Goal: Information Seeking & Learning: Learn about a topic

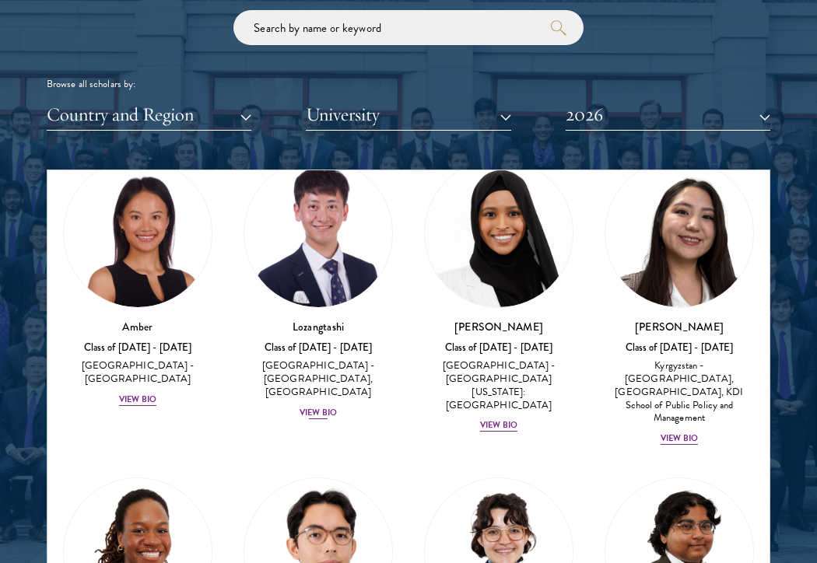
scroll to position [75, 0]
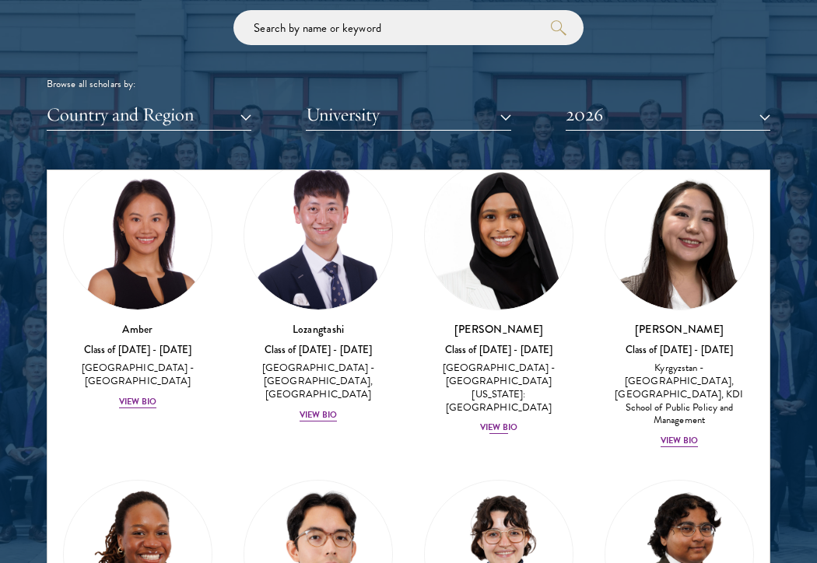
click at [511, 422] on div "View Bio" at bounding box center [498, 428] width 37 height 12
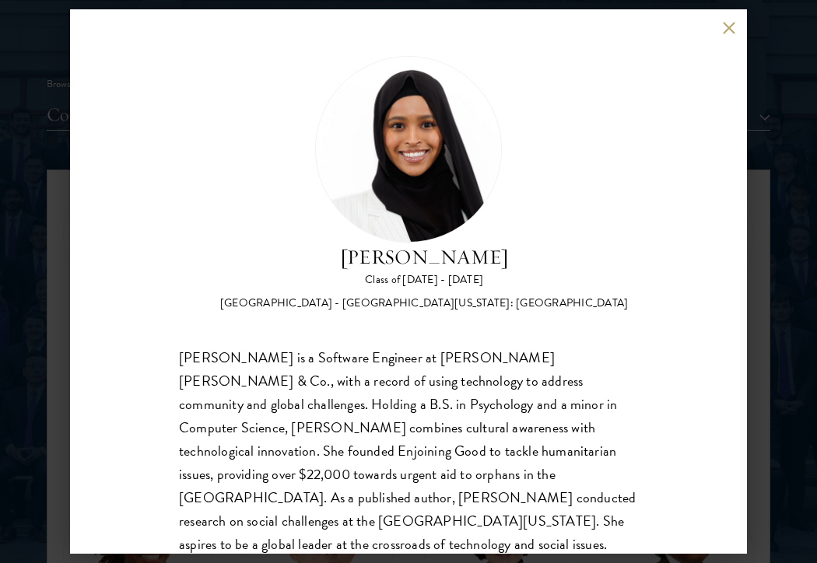
click at [724, 32] on button at bounding box center [728, 27] width 13 height 13
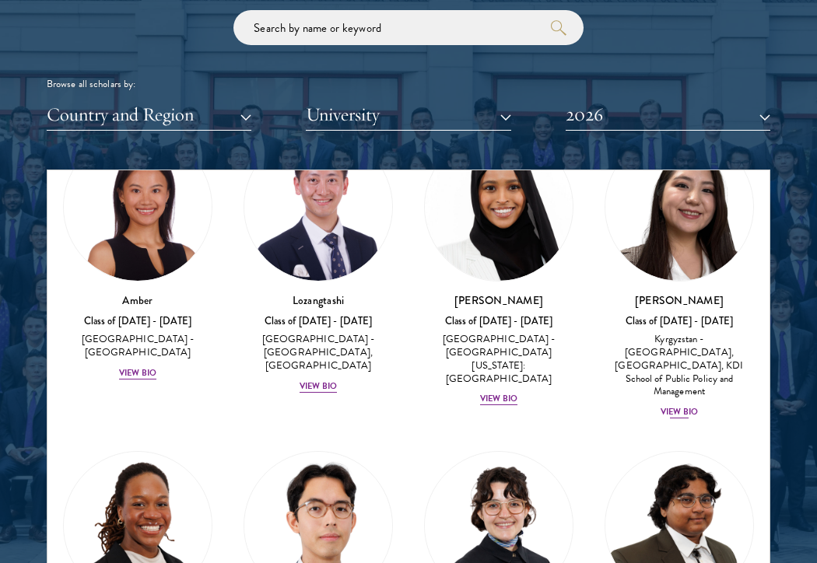
scroll to position [114, 0]
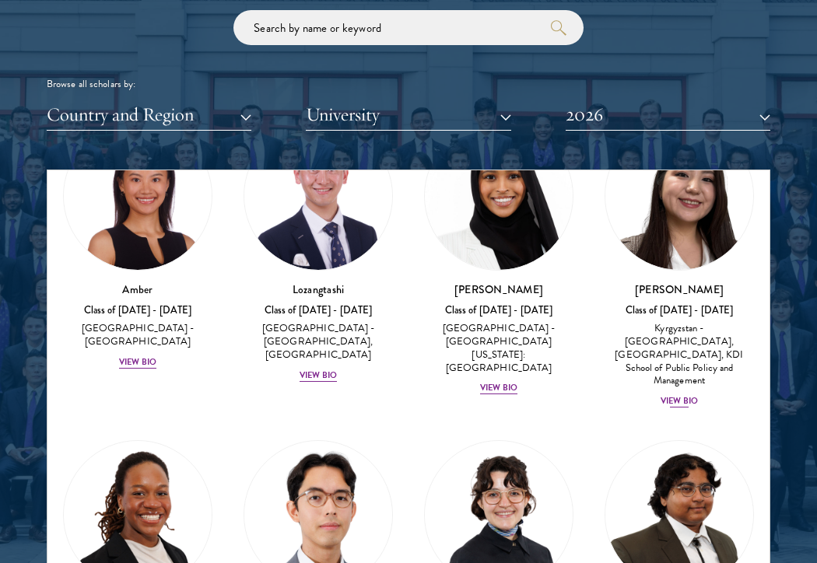
click at [679, 395] on div "View Bio" at bounding box center [679, 401] width 37 height 12
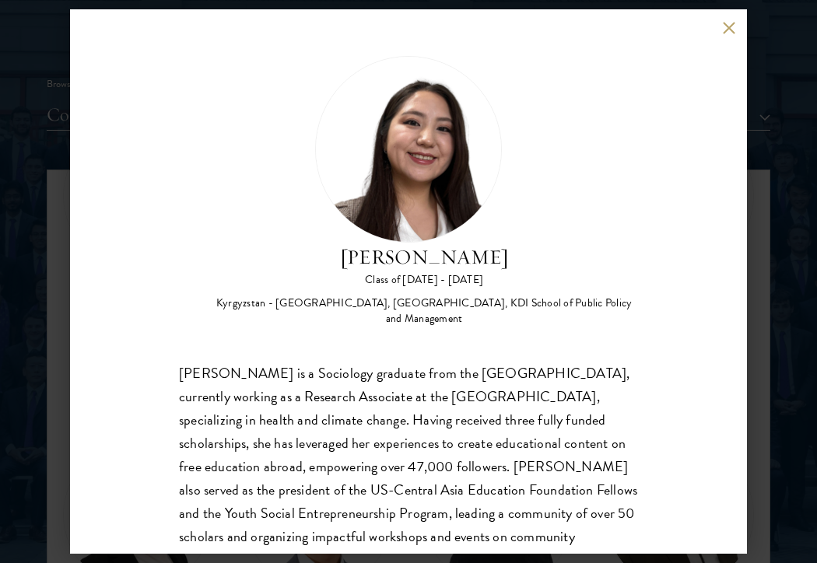
click at [725, 25] on button at bounding box center [728, 27] width 13 height 13
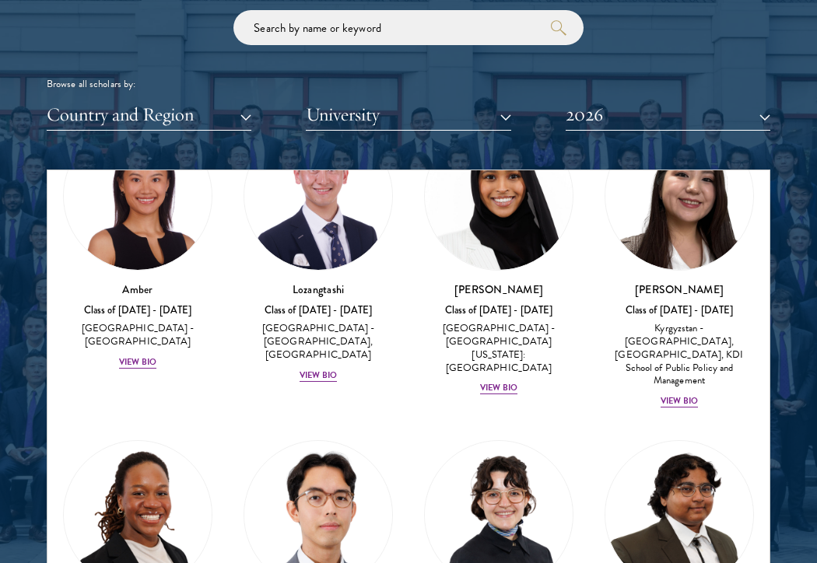
scroll to position [362, 0]
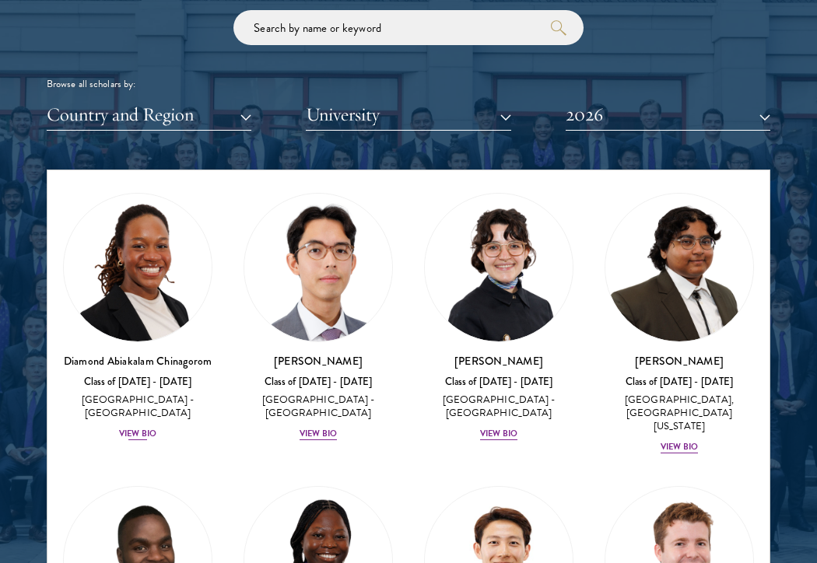
click at [151, 428] on div "View Bio" at bounding box center [137, 434] width 37 height 12
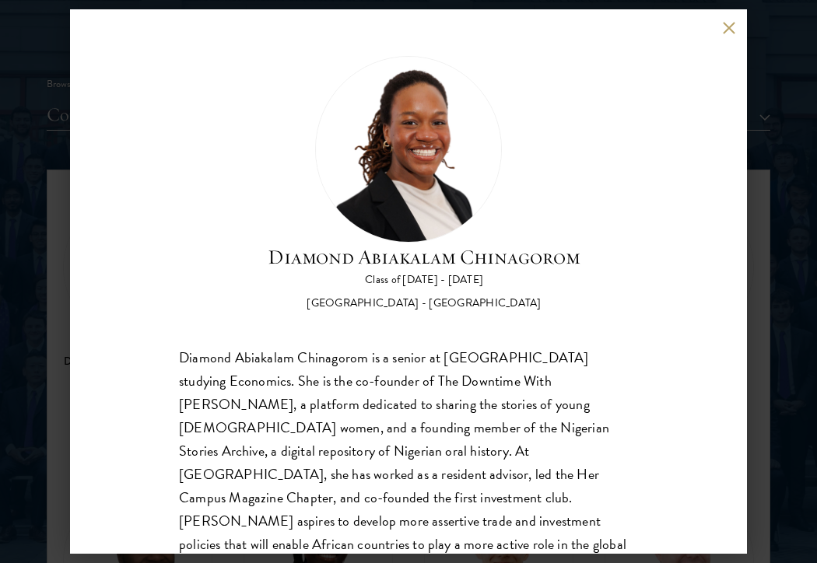
click at [734, 29] on button at bounding box center [728, 27] width 13 height 13
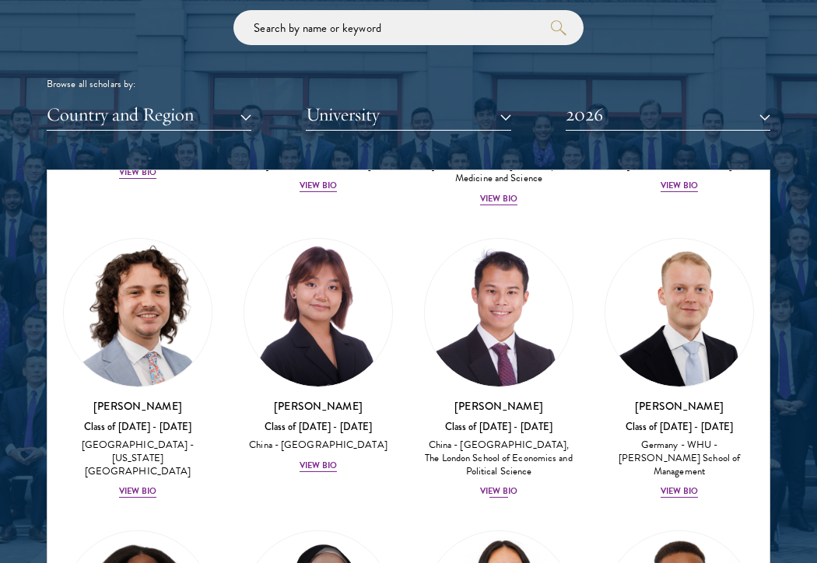
scroll to position [3716, 0]
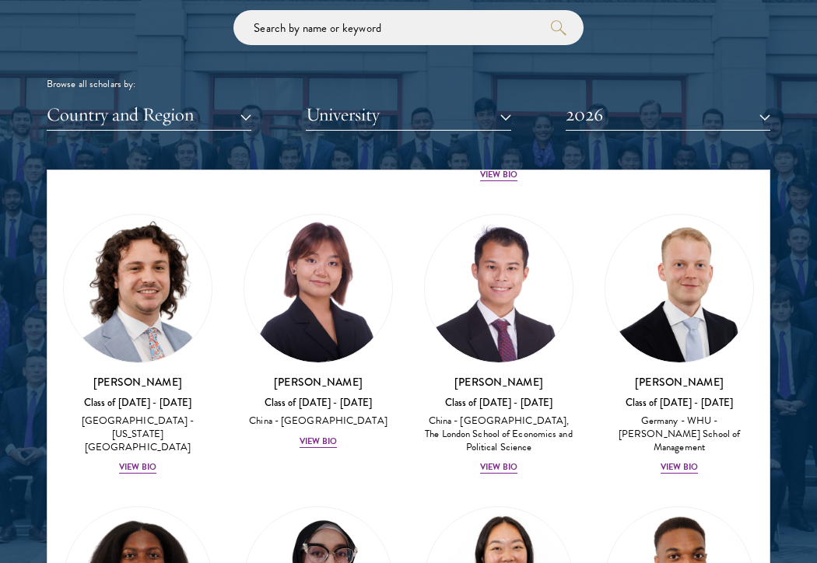
click at [209, 111] on button "Country and Region" at bounding box center [149, 115] width 205 height 32
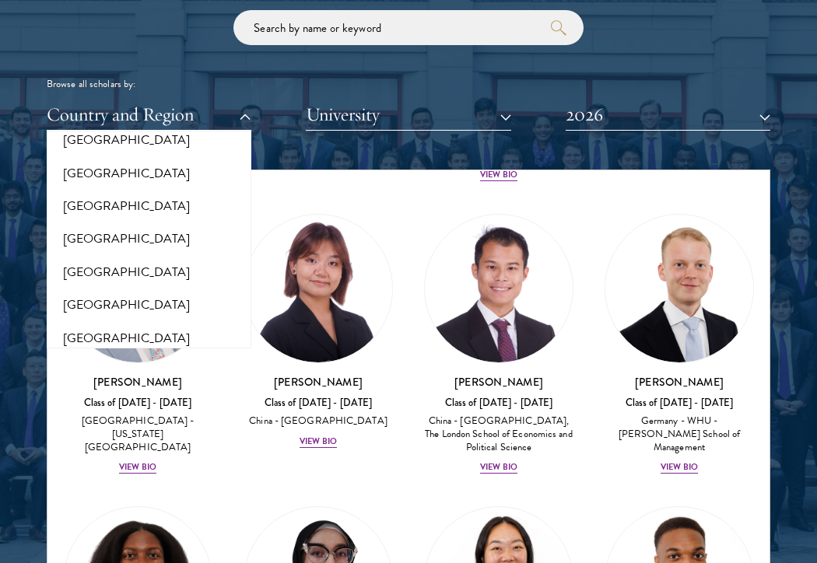
scroll to position [3200, 0]
click at [162, 191] on button "[GEOGRAPHIC_DATA]" at bounding box center [148, 207] width 195 height 33
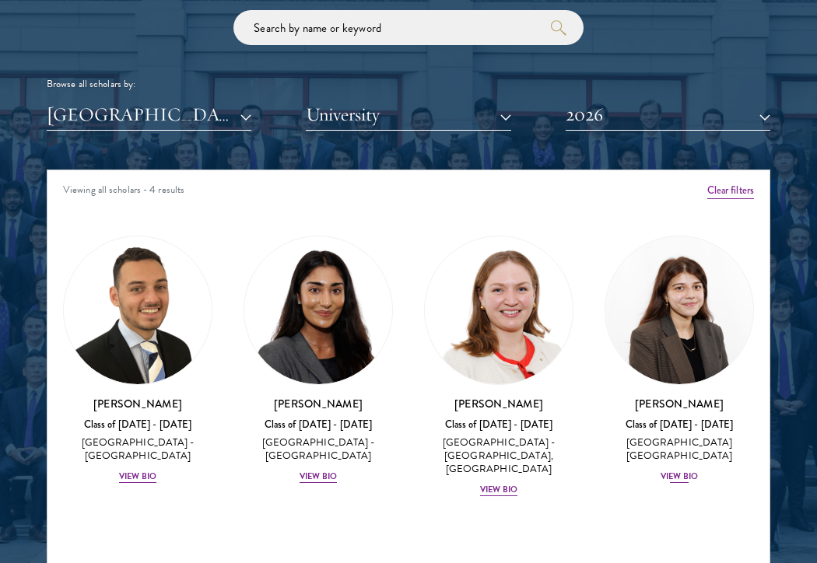
click at [668, 475] on div "View Bio" at bounding box center [679, 477] width 37 height 12
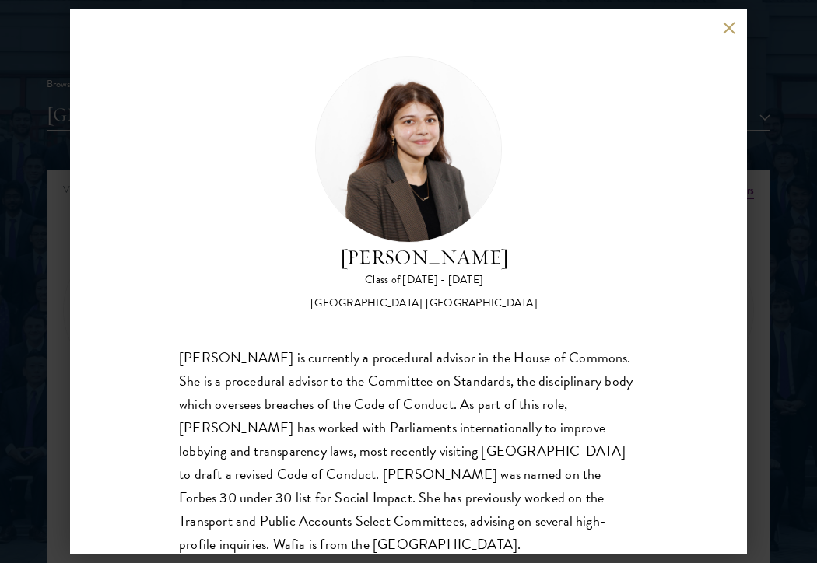
click at [731, 30] on button at bounding box center [728, 27] width 13 height 13
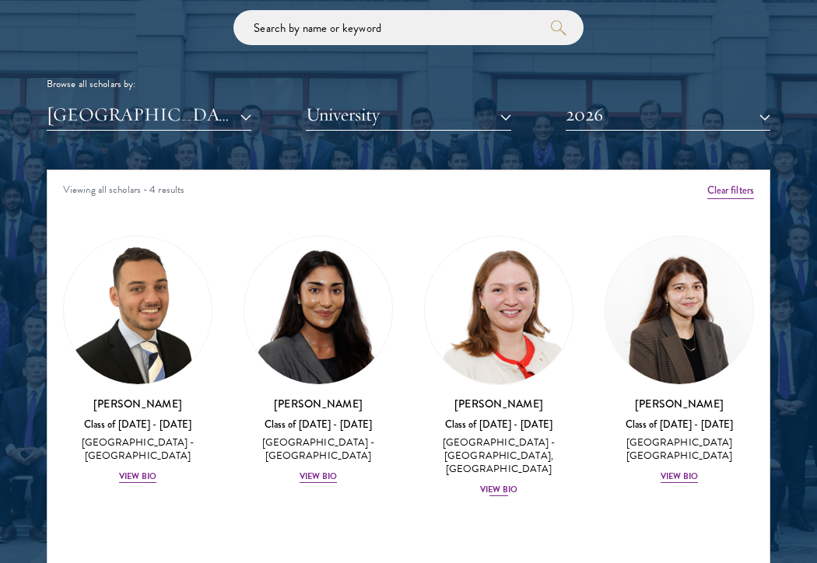
click at [493, 489] on div "View Bio" at bounding box center [498, 490] width 37 height 12
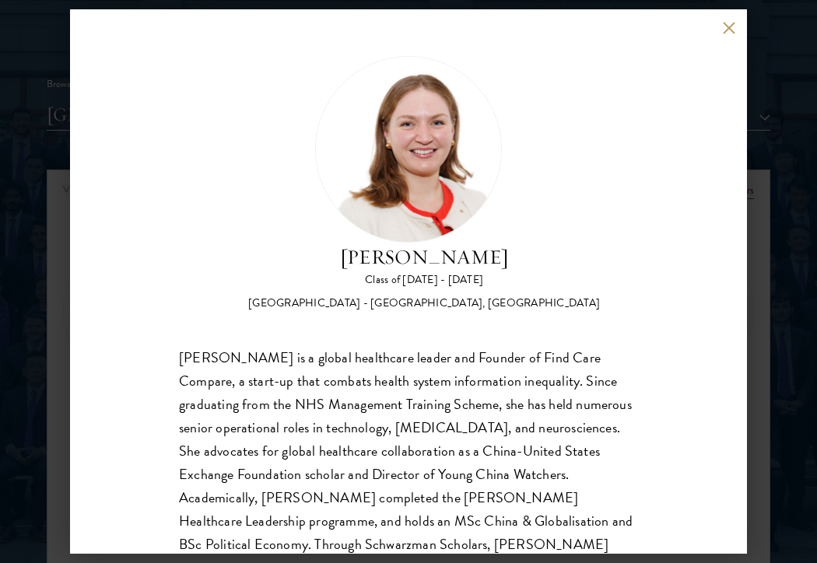
scroll to position [6, 0]
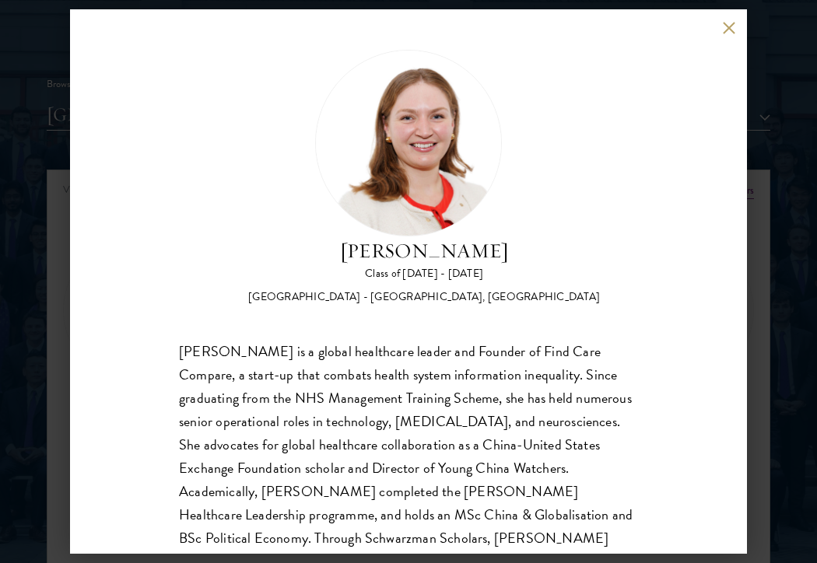
click at [729, 37] on div "[PERSON_NAME] Class of [DATE] - [DATE] [GEOGRAPHIC_DATA] - [GEOGRAPHIC_DATA], […" at bounding box center [408, 281] width 677 height 545
click at [726, 23] on button at bounding box center [728, 27] width 13 height 13
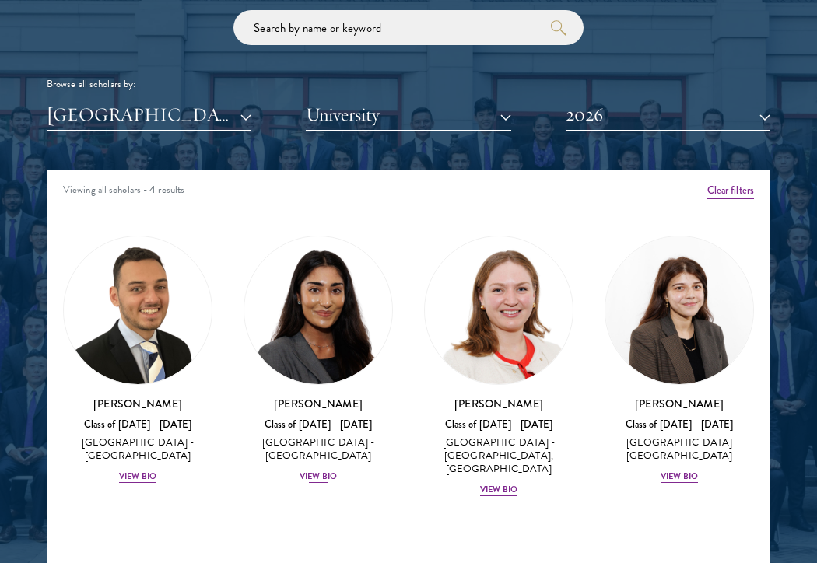
click at [307, 471] on div "View Bio" at bounding box center [318, 477] width 37 height 12
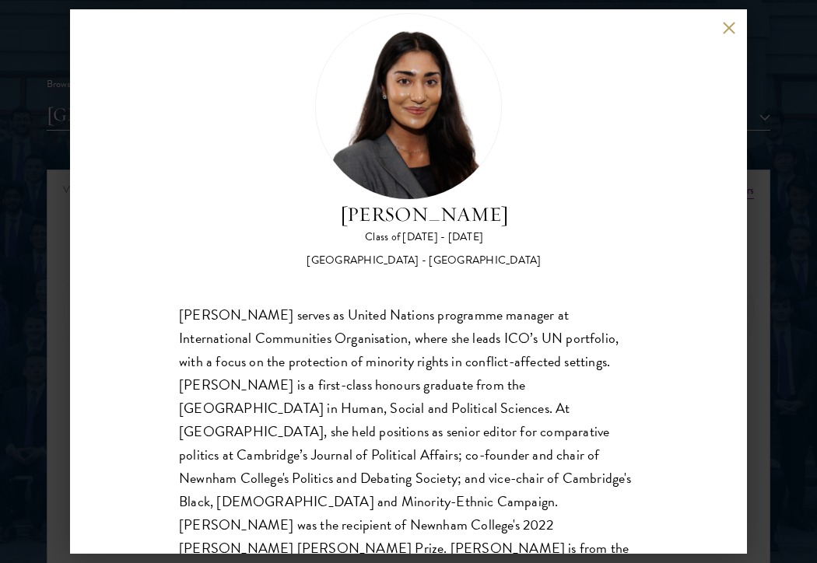
scroll to position [44, 0]
click at [724, 26] on button at bounding box center [728, 27] width 13 height 13
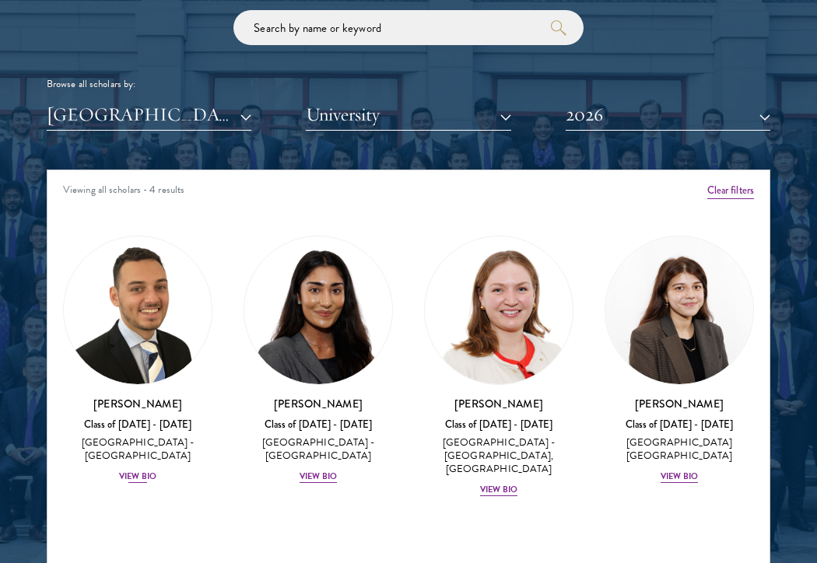
click at [135, 471] on div "View Bio" at bounding box center [137, 477] width 37 height 12
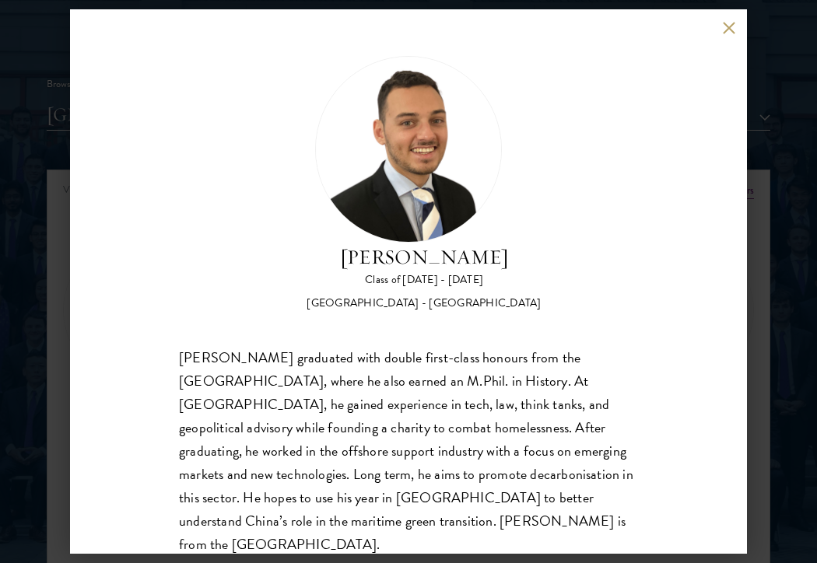
click at [726, 26] on button at bounding box center [728, 27] width 13 height 13
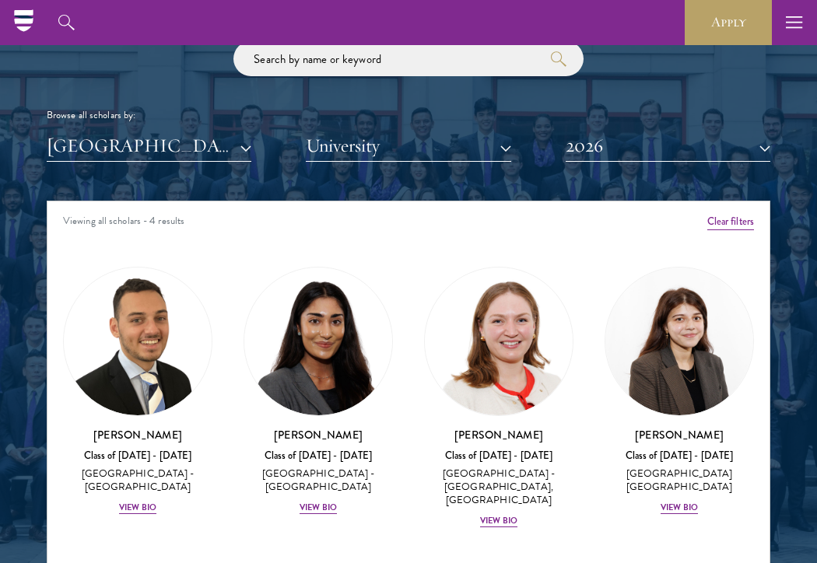
scroll to position [1836, 0]
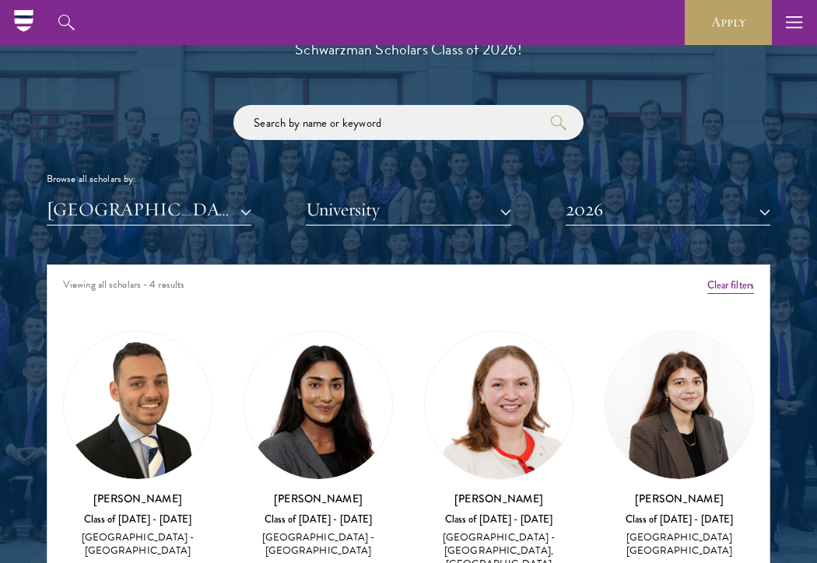
click at [327, 219] on button "University" at bounding box center [408, 210] width 205 height 32
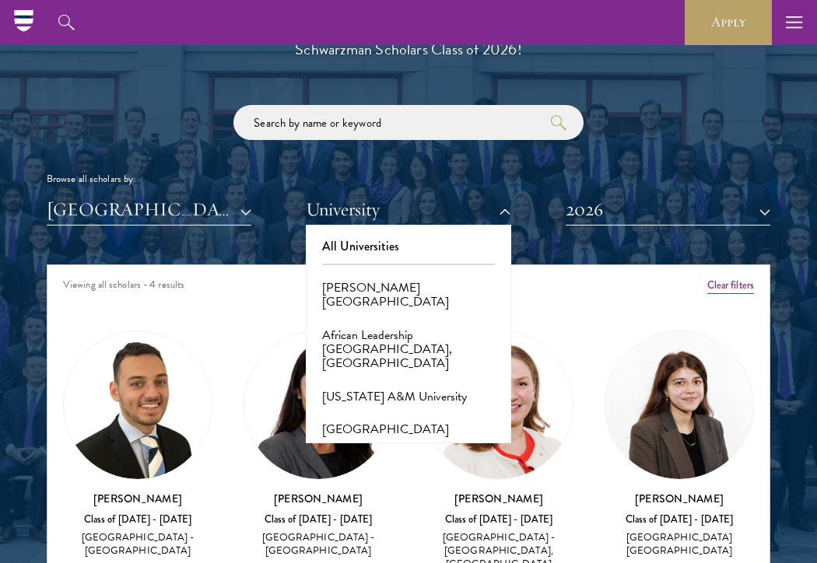
click at [195, 214] on button "[GEOGRAPHIC_DATA]" at bounding box center [149, 210] width 205 height 32
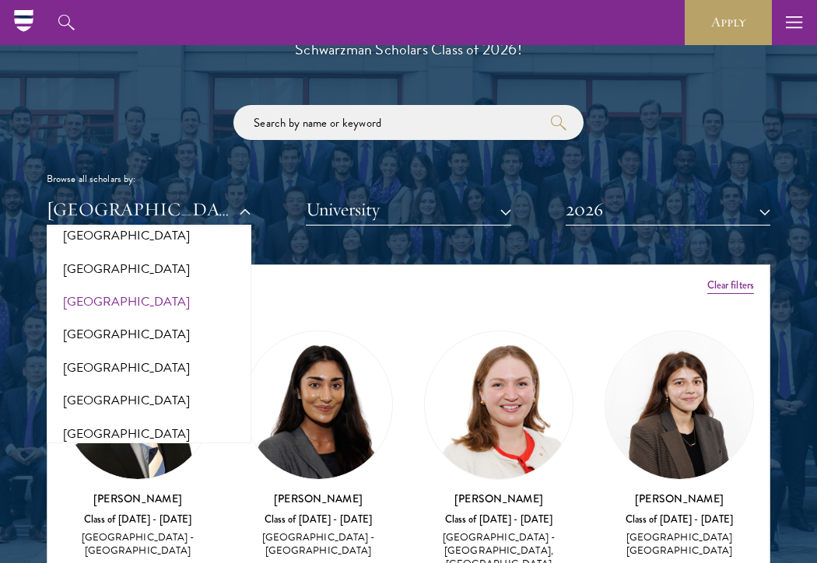
click at [353, 332] on link "[PERSON_NAME] Class of [DATE] - [DATE] [GEOGRAPHIC_DATA] - [GEOGRAPHIC_DATA] Vi…" at bounding box center [318, 455] width 149 height 249
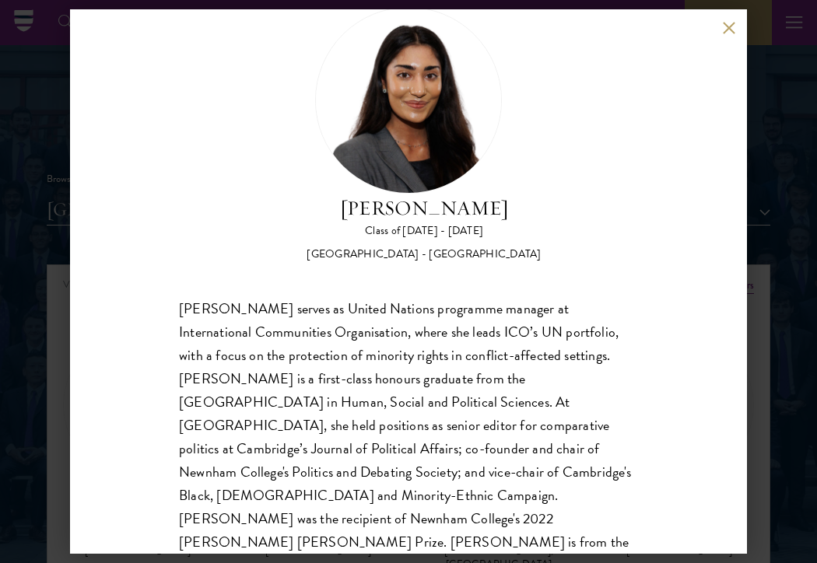
scroll to position [48, 0]
click at [724, 31] on button at bounding box center [728, 27] width 13 height 13
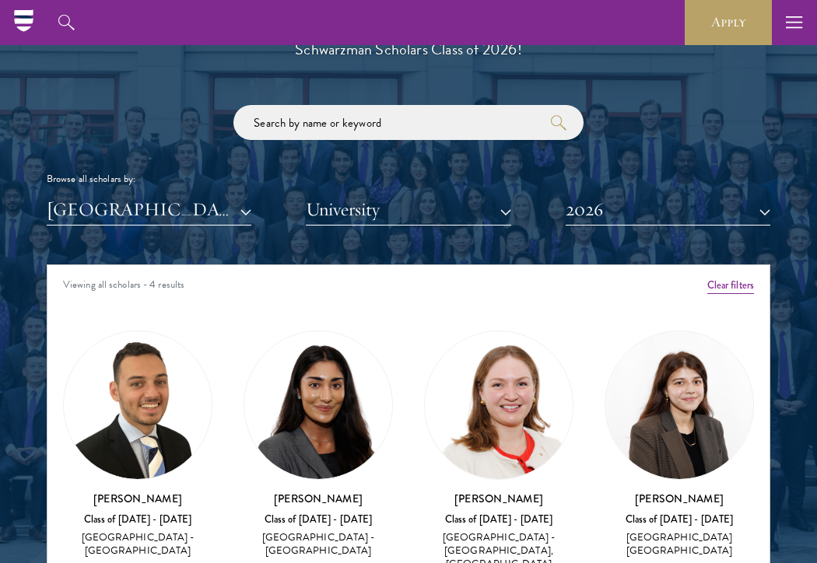
click at [175, 216] on button "[GEOGRAPHIC_DATA]" at bounding box center [149, 210] width 205 height 32
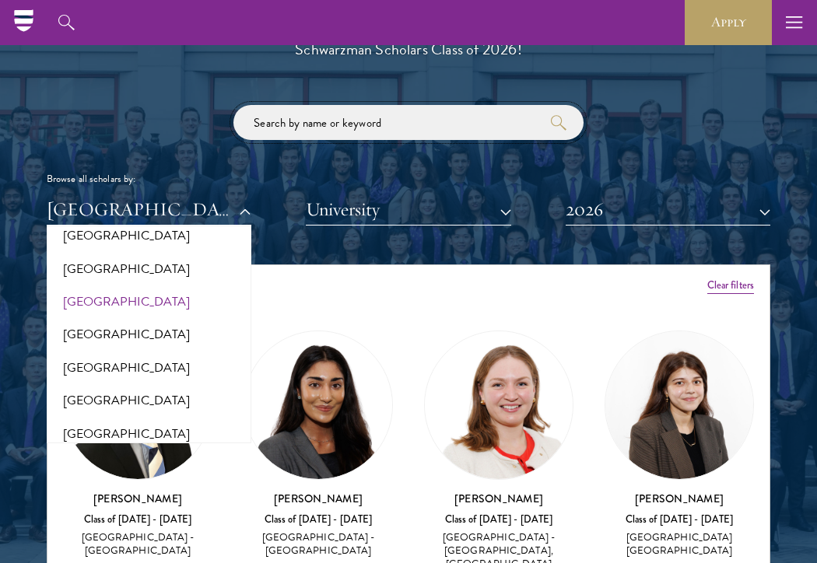
click at [305, 120] on input "search" at bounding box center [408, 122] width 350 height 35
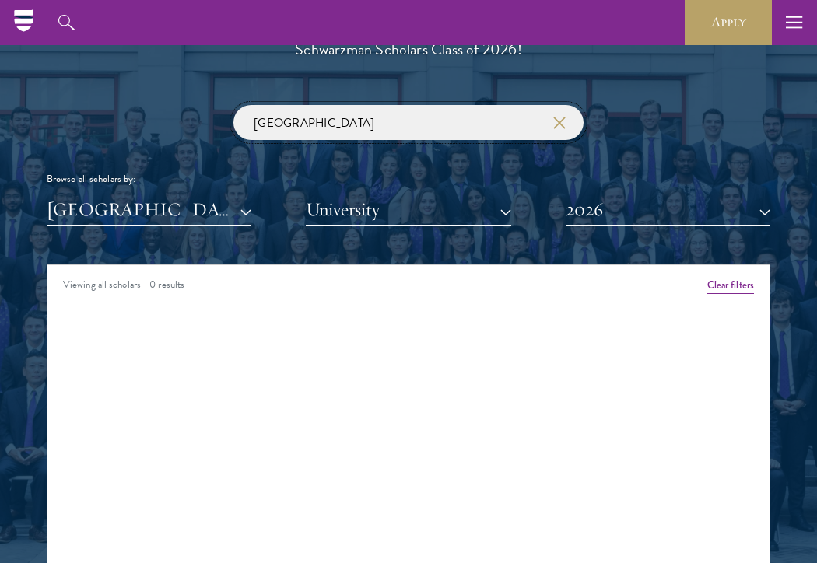
type input "[GEOGRAPHIC_DATA]"
click button "submit" at bounding box center [0, 0] width 0 height 0
click at [114, 211] on button "[GEOGRAPHIC_DATA]" at bounding box center [149, 210] width 205 height 32
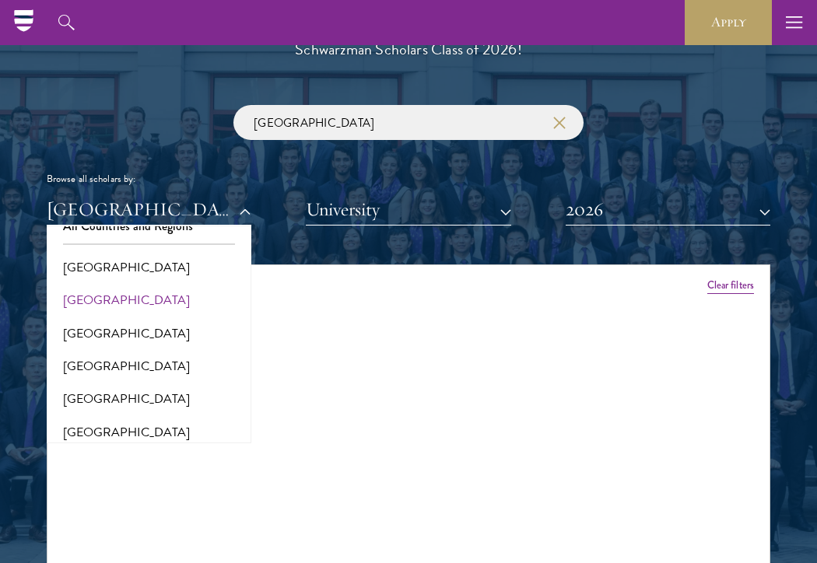
scroll to position [42, 0]
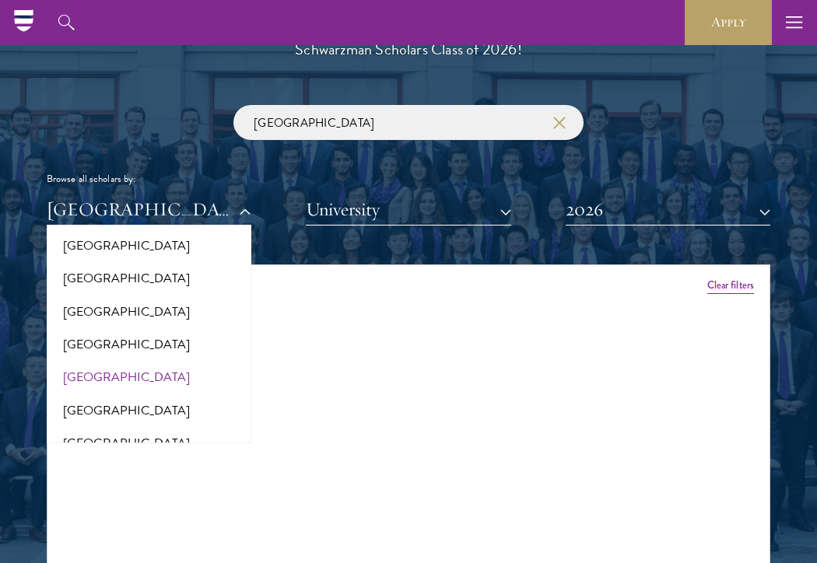
click at [106, 366] on button "[GEOGRAPHIC_DATA]" at bounding box center [148, 377] width 195 height 33
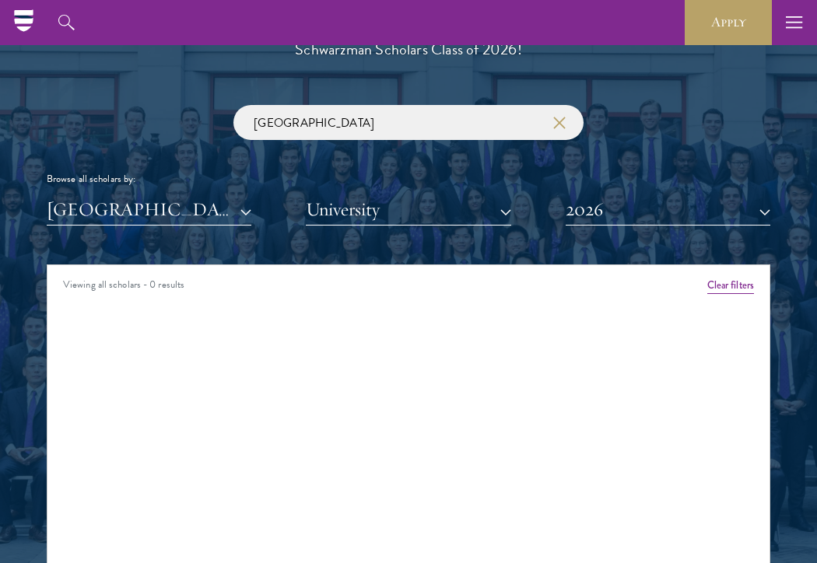
click at [563, 123] on icon "button" at bounding box center [559, 123] width 12 height 12
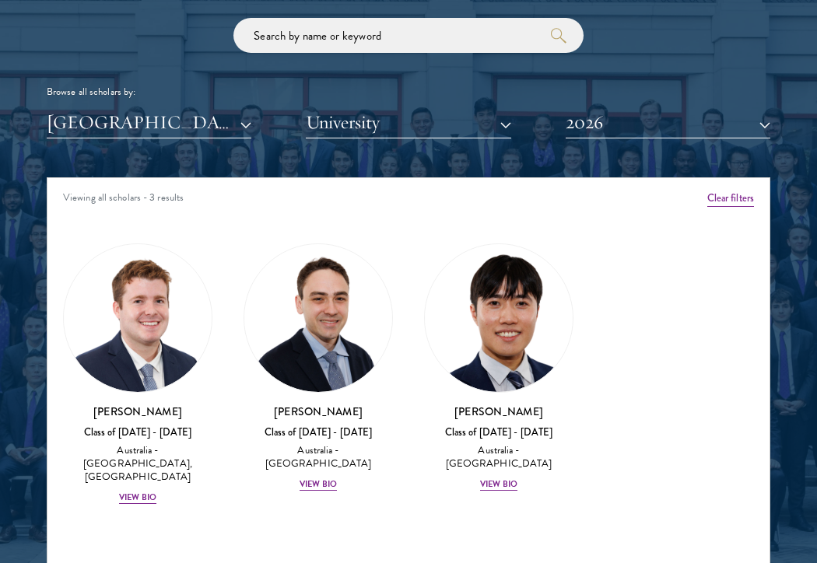
scroll to position [2008, 0]
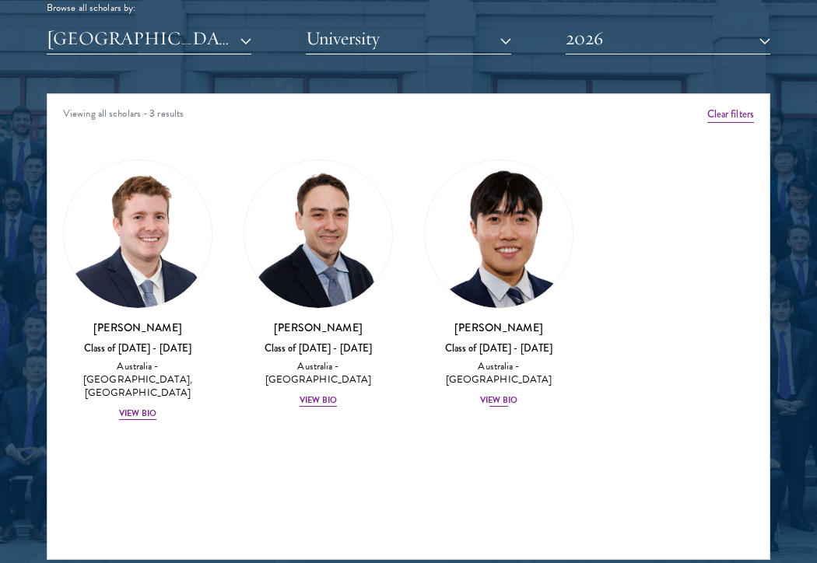
click at [508, 395] on div "View Bio" at bounding box center [498, 401] width 37 height 12
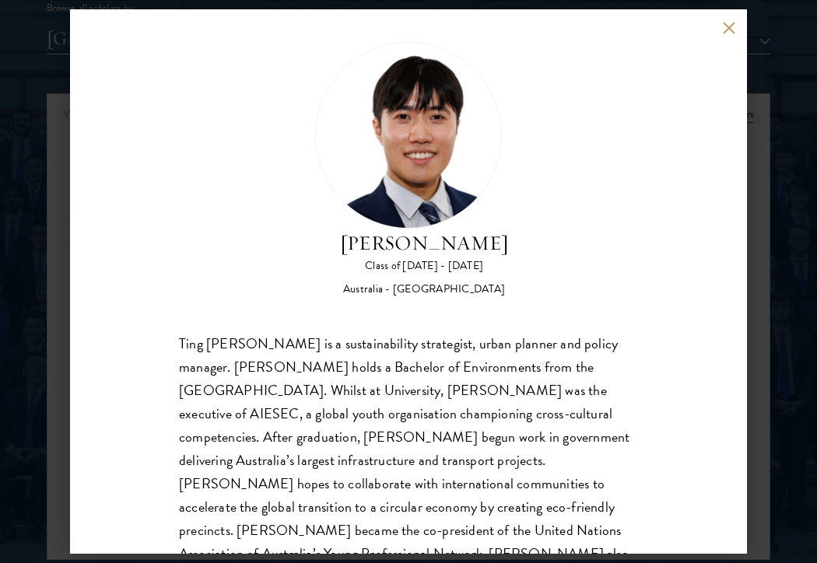
scroll to position [15, 0]
click at [734, 25] on button at bounding box center [728, 27] width 13 height 13
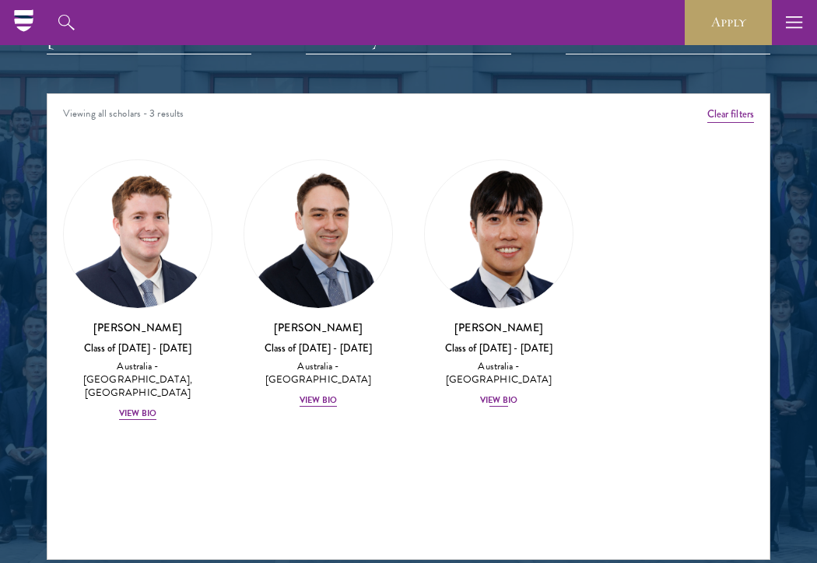
scroll to position [1889, 0]
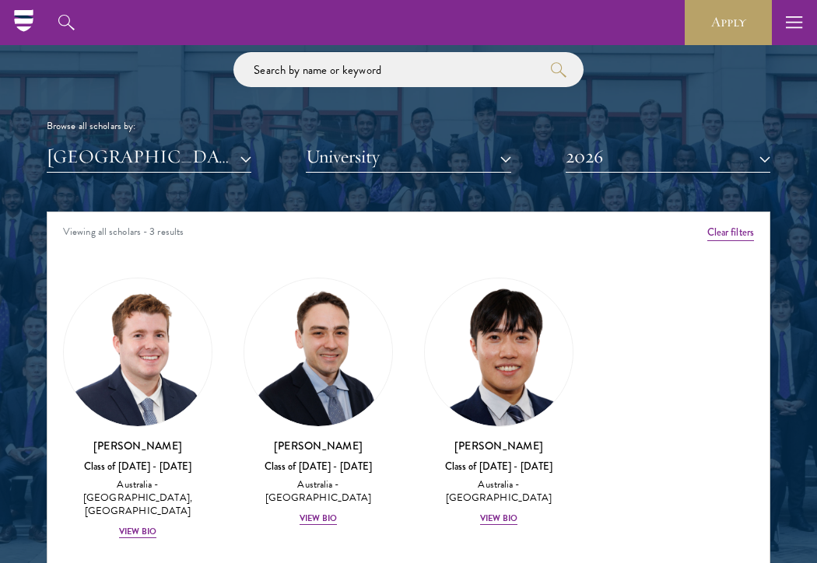
click at [204, 153] on button "[GEOGRAPHIC_DATA]" at bounding box center [149, 157] width 205 height 32
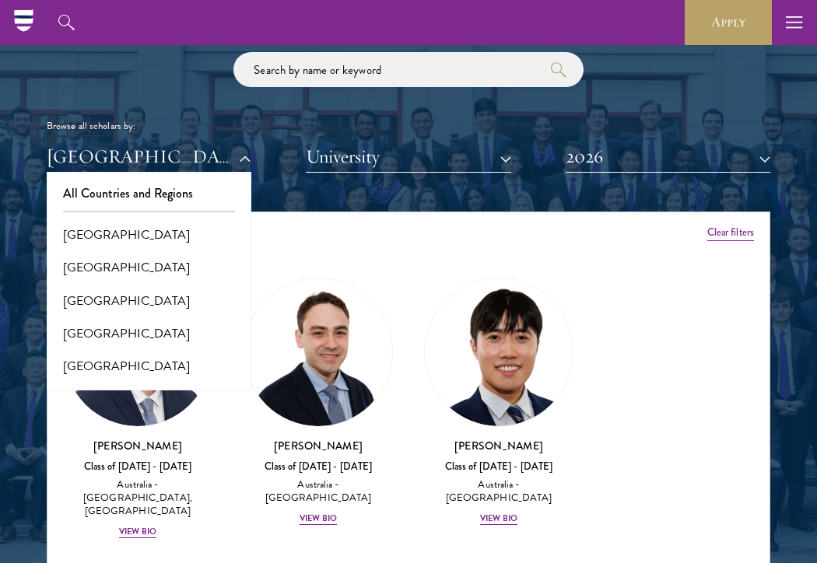
scroll to position [0, 0]
click at [188, 195] on button "All Countries and Regions" at bounding box center [148, 193] width 195 height 33
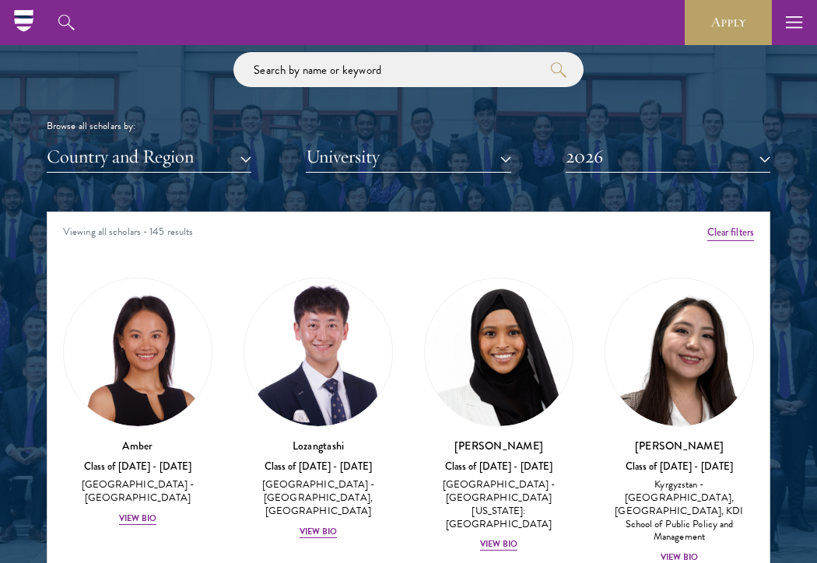
click at [680, 552] on div "View Bio" at bounding box center [679, 558] width 37 height 12
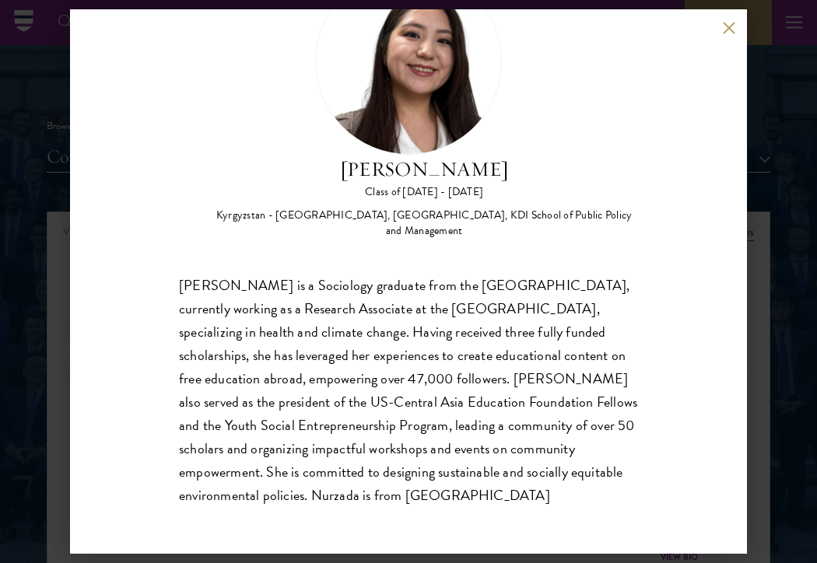
scroll to position [87, 0]
click at [731, 29] on button at bounding box center [728, 27] width 13 height 13
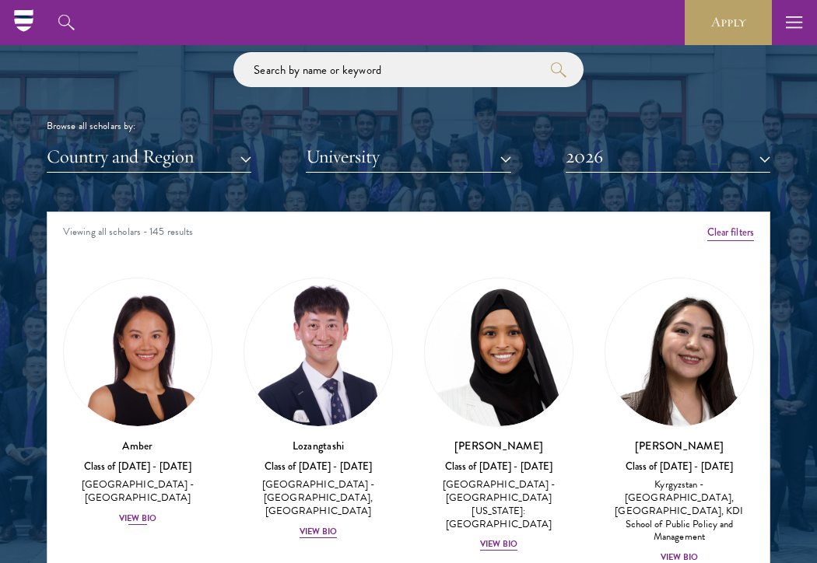
click at [137, 513] on div "View Bio" at bounding box center [137, 519] width 37 height 12
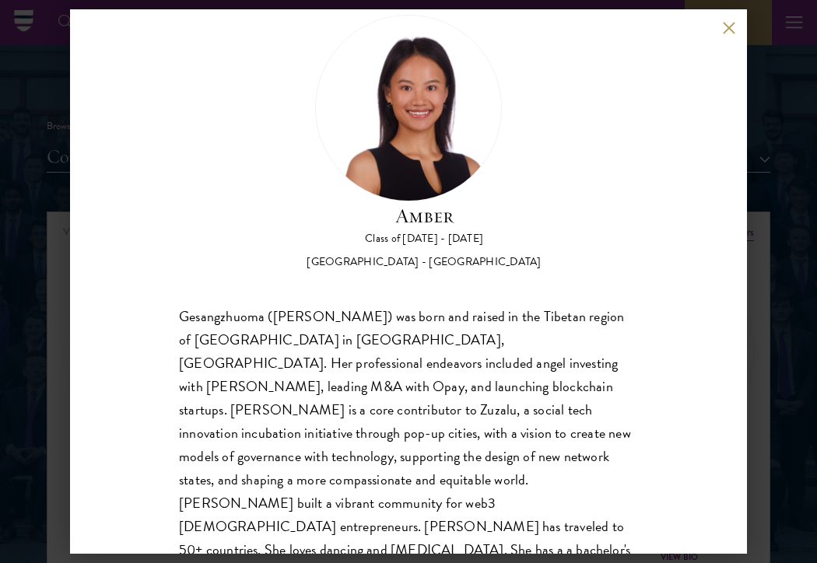
scroll to position [47, 0]
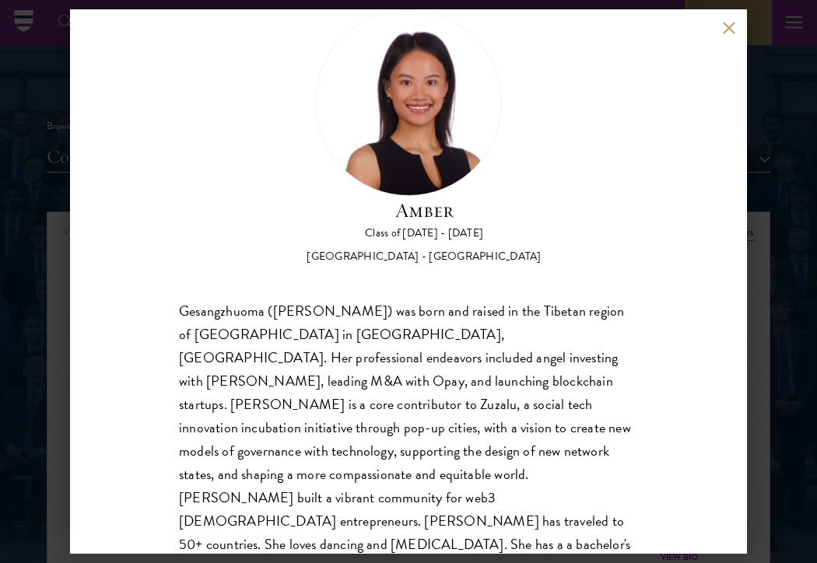
click at [725, 30] on button at bounding box center [728, 27] width 13 height 13
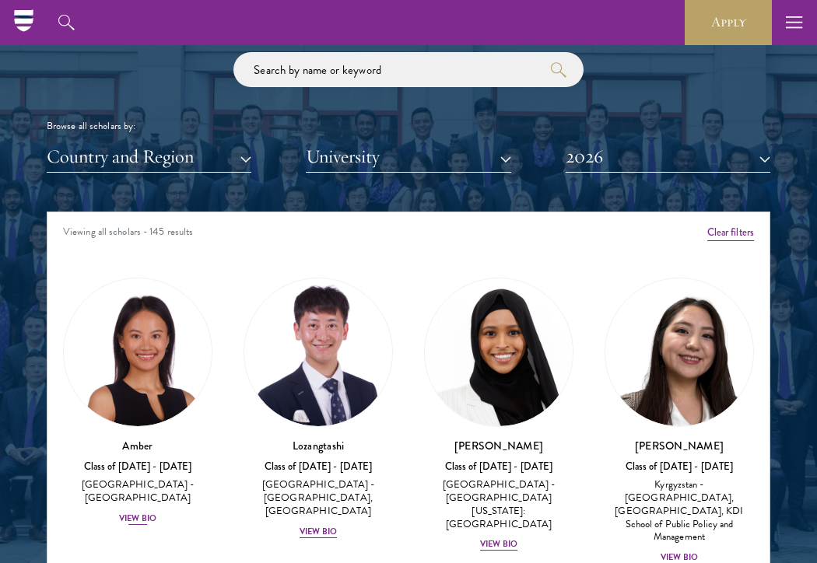
click at [150, 513] on div "View Bio" at bounding box center [137, 519] width 37 height 12
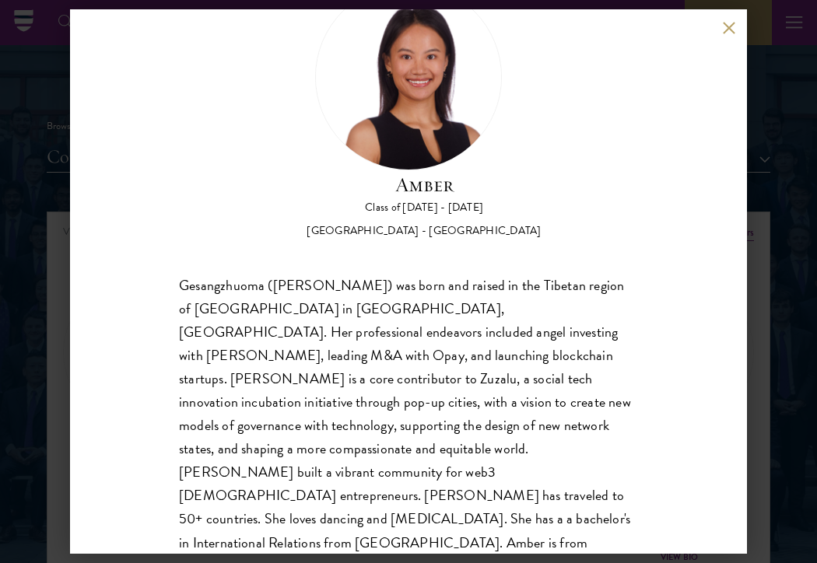
scroll to position [72, 0]
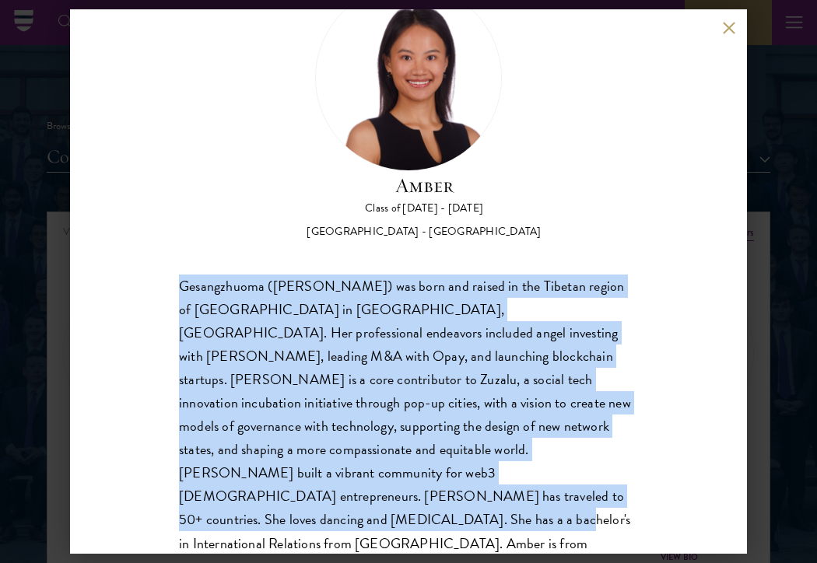
drag, startPoint x: 180, startPoint y: 279, endPoint x: 363, endPoint y: 507, distance: 292.8
click at [364, 507] on div "Gesangzhuoma ([PERSON_NAME]) was born and raised in the Tibetan region of [GEOG…" at bounding box center [408, 427] width 459 height 304
copy div "Gesangzhuoma ([PERSON_NAME]) was born and raised in the Tibetan region of [GEOG…"
click at [728, 33] on button at bounding box center [728, 27] width 13 height 13
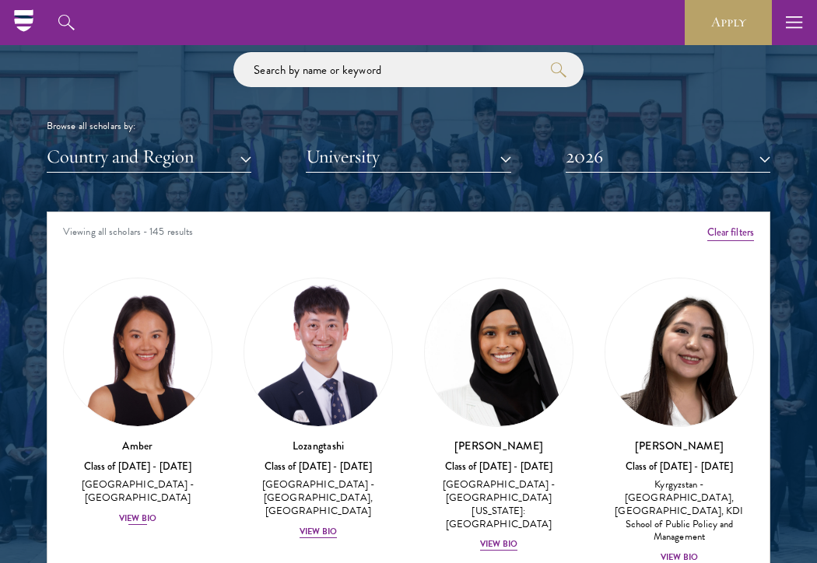
click at [128, 513] on div "View Bio" at bounding box center [137, 519] width 37 height 12
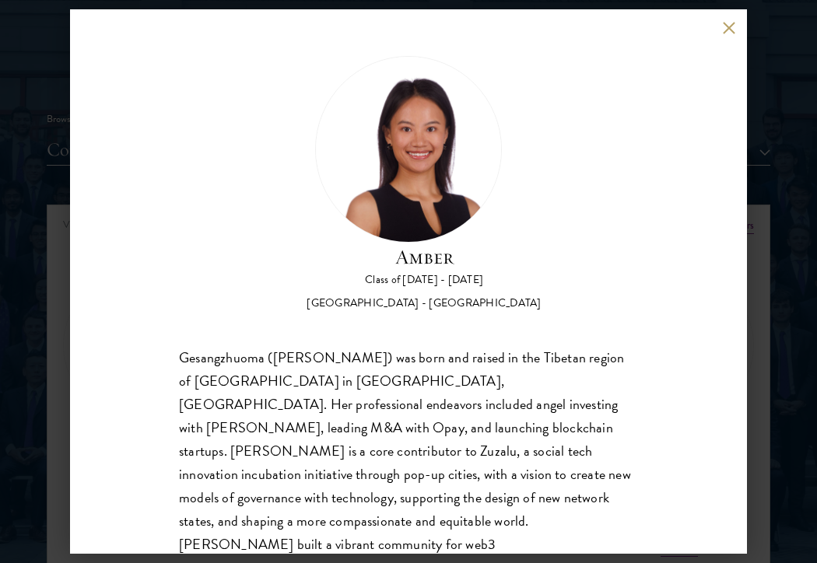
click at [731, 30] on button at bounding box center [728, 27] width 13 height 13
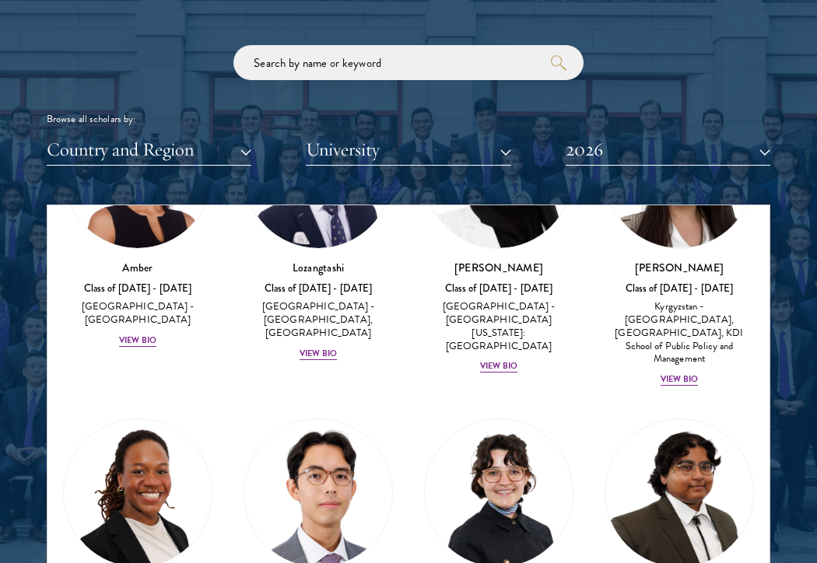
scroll to position [165, 0]
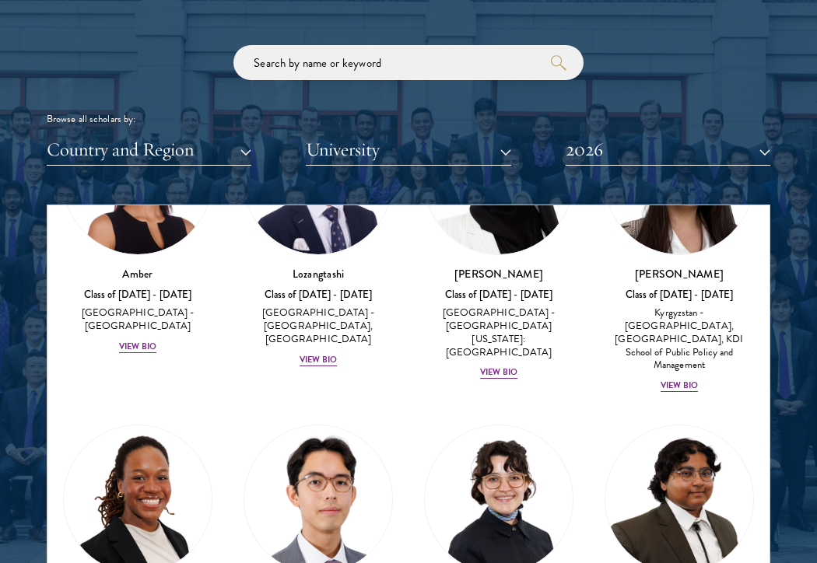
click at [654, 160] on button "2026" at bounding box center [668, 150] width 205 height 32
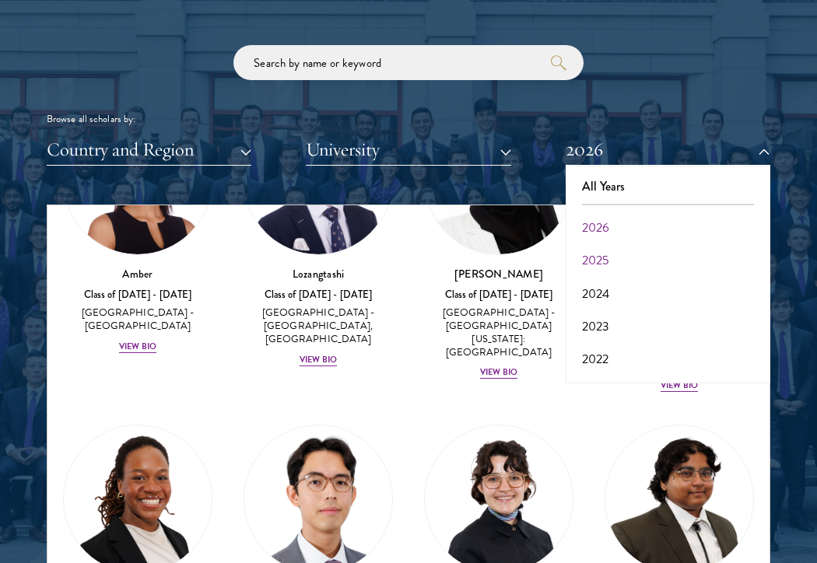
click at [645, 252] on button "2025" at bounding box center [667, 260] width 195 height 33
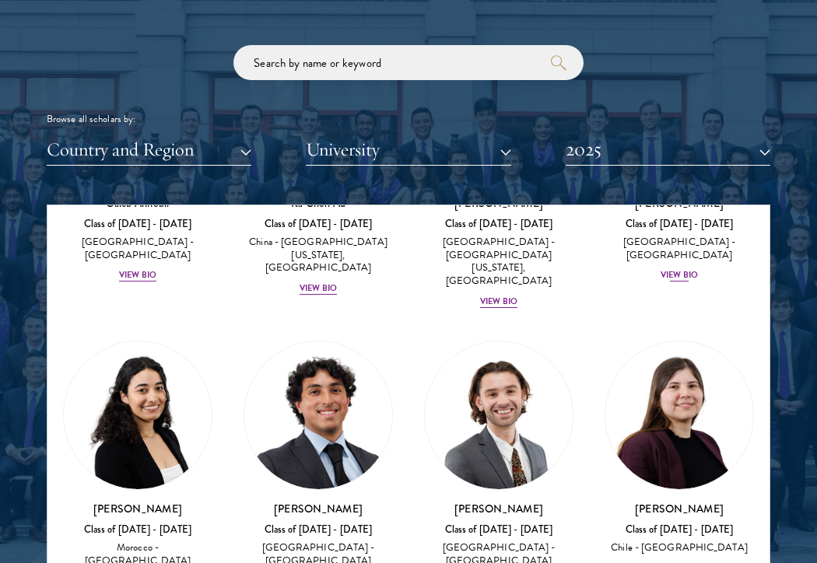
scroll to position [906, 0]
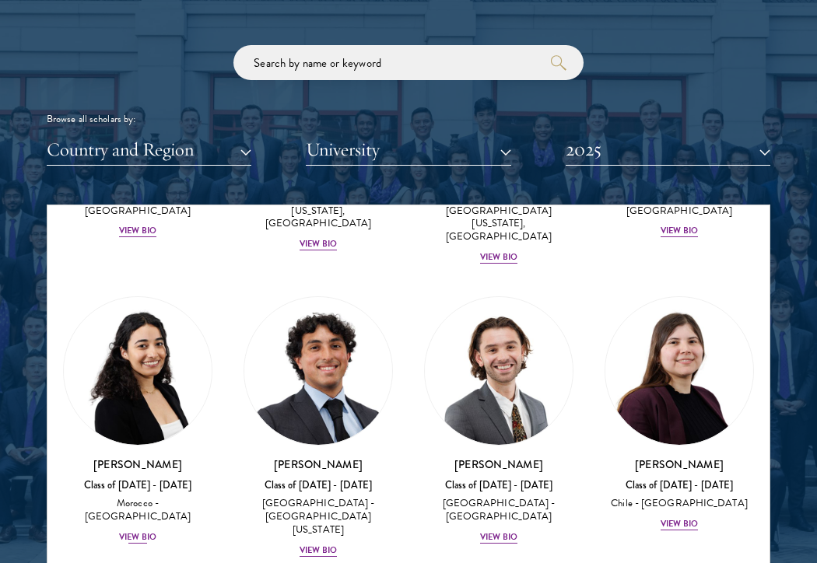
click at [141, 531] on div "View Bio" at bounding box center [137, 537] width 37 height 12
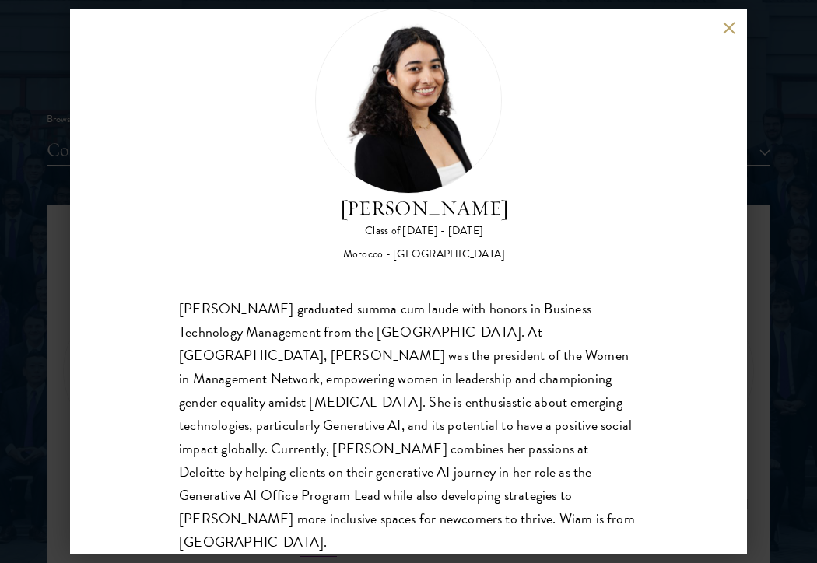
scroll to position [48, 0]
click at [725, 41] on div "[PERSON_NAME] Class of [DATE] - [DATE] [GEOGRAPHIC_DATA] - [GEOGRAPHIC_DATA] [P…" at bounding box center [408, 281] width 677 height 545
click at [725, 28] on button at bounding box center [728, 27] width 13 height 13
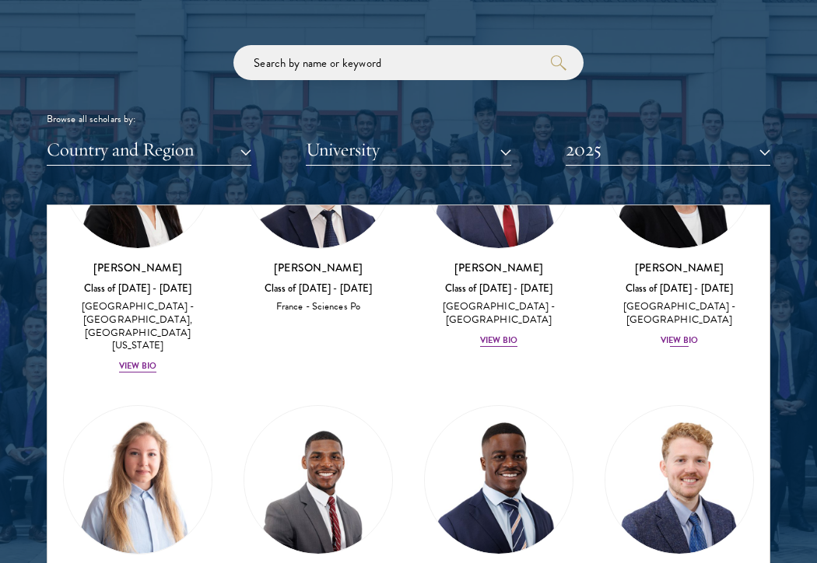
scroll to position [1424, 0]
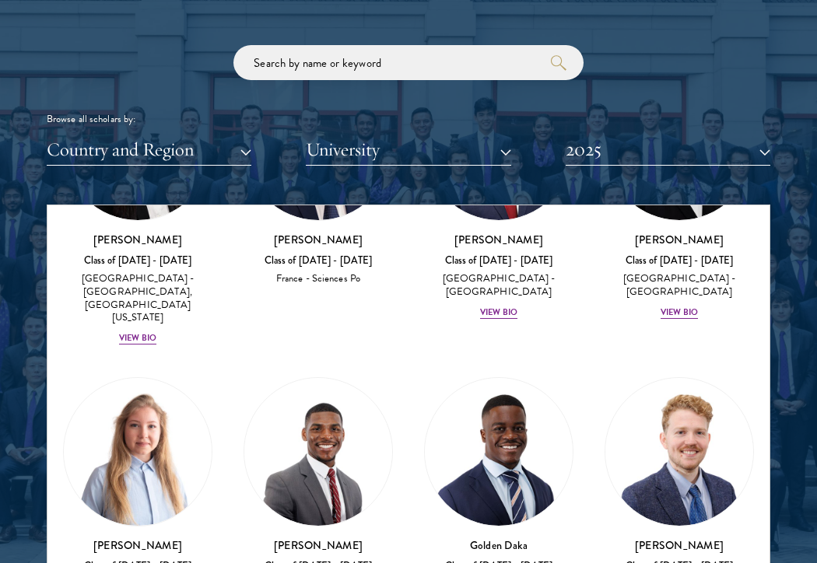
click at [120, 147] on button "Country and Region" at bounding box center [149, 150] width 205 height 32
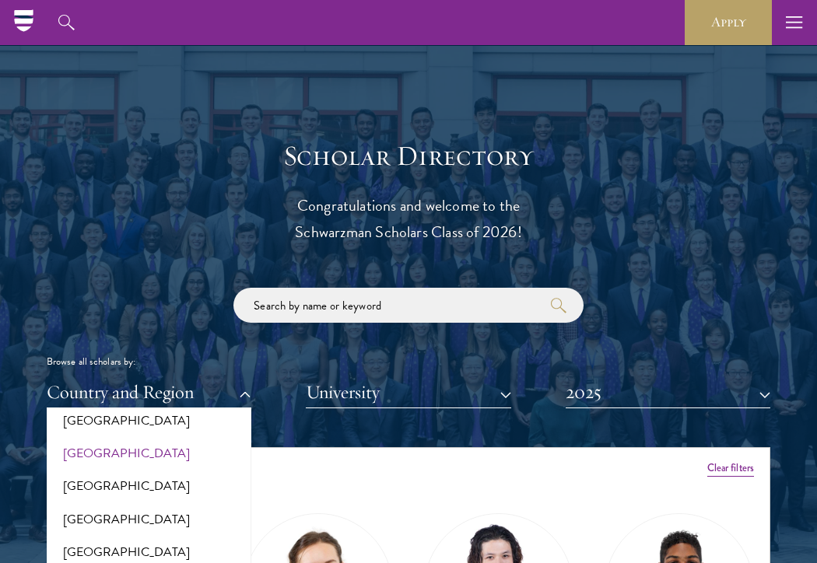
scroll to position [1649, 0]
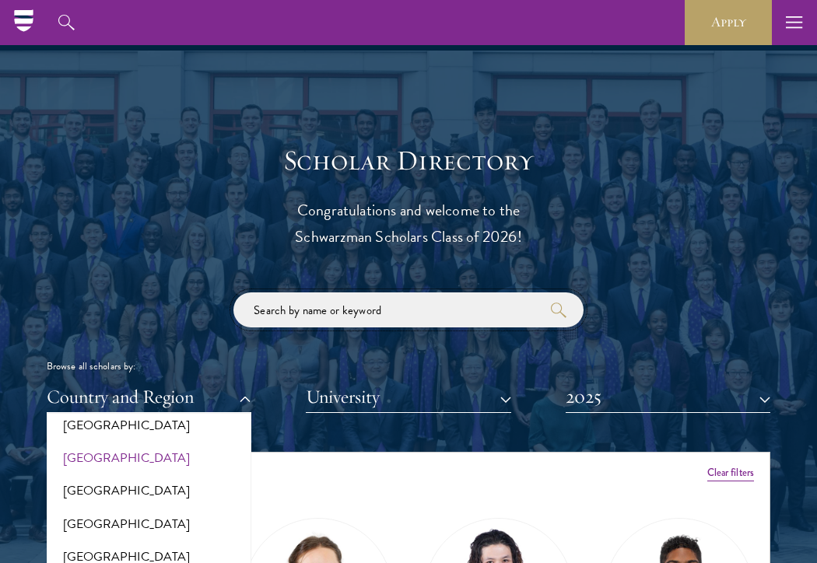
click at [374, 311] on input "search" at bounding box center [408, 310] width 350 height 35
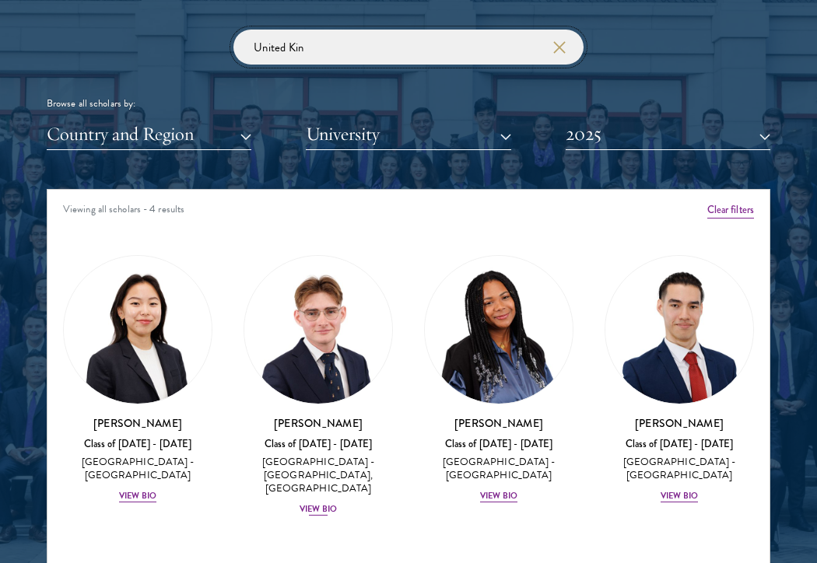
scroll to position [1932, 0]
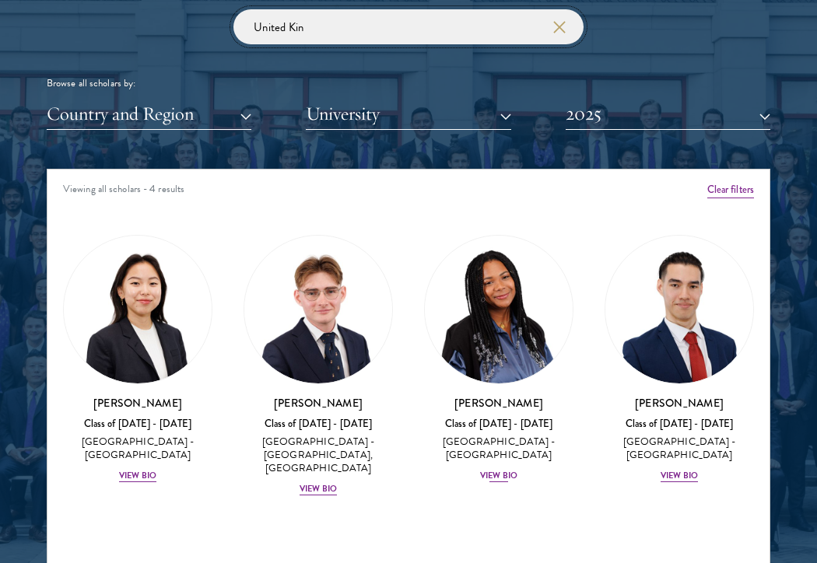
type input "United Kin"
click at [493, 470] on div "View Bio" at bounding box center [498, 476] width 37 height 12
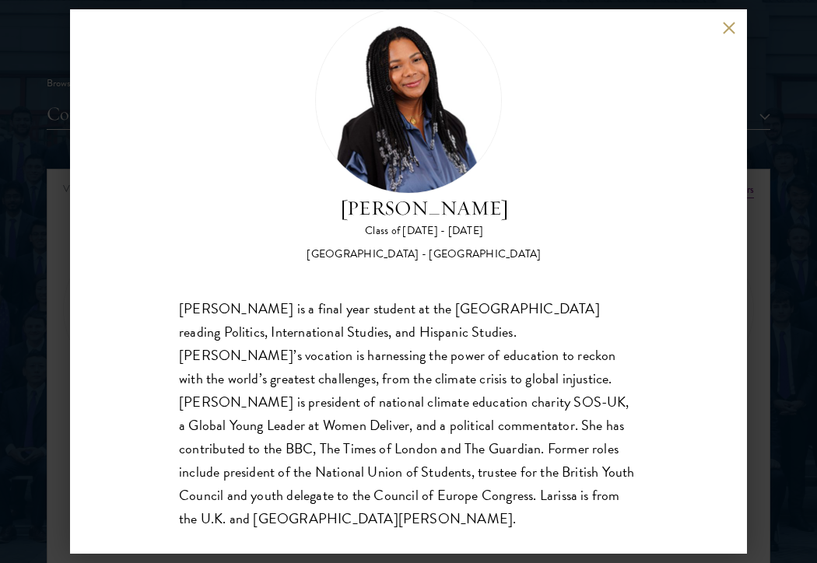
scroll to position [48, 0]
click at [728, 24] on button at bounding box center [728, 27] width 13 height 13
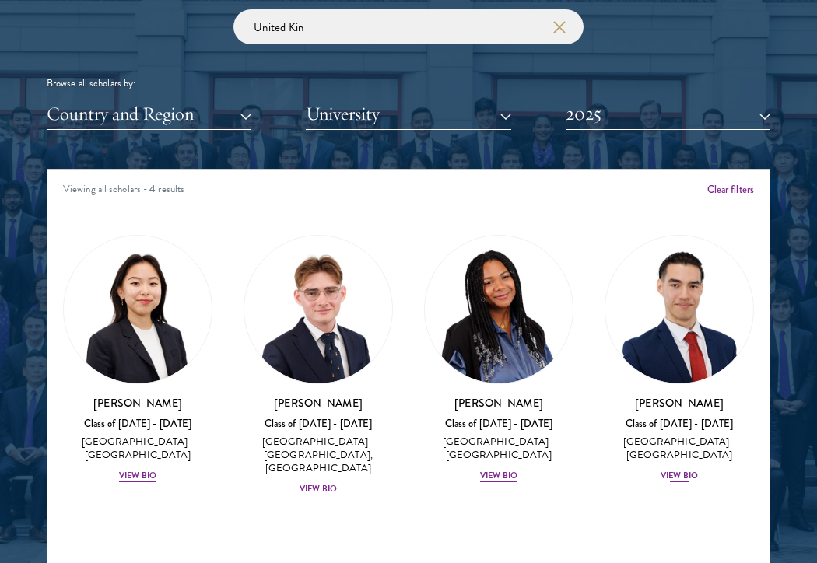
click at [687, 472] on div "View Bio" at bounding box center [679, 476] width 37 height 12
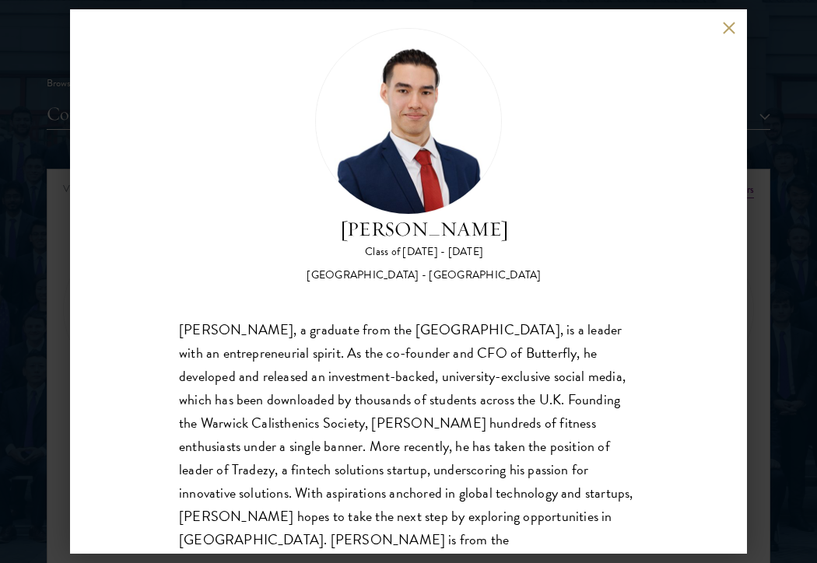
scroll to position [29, 0]
click at [729, 28] on button at bounding box center [728, 27] width 13 height 13
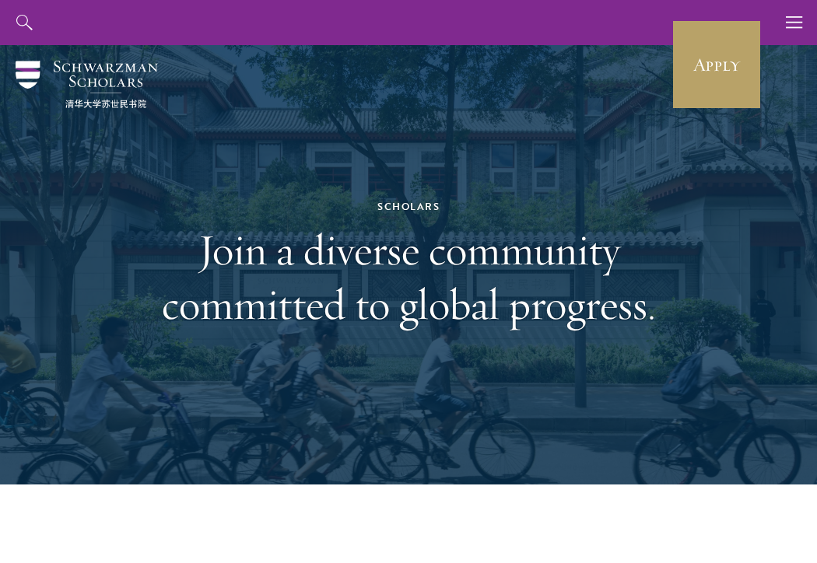
drag, startPoint x: 54, startPoint y: 58, endPoint x: 158, endPoint y: 79, distance: 105.8
click at [158, 79] on div "Scholars Join a diverse community committed to global progress." at bounding box center [409, 265] width 724 height 440
